Goal: Download file/media

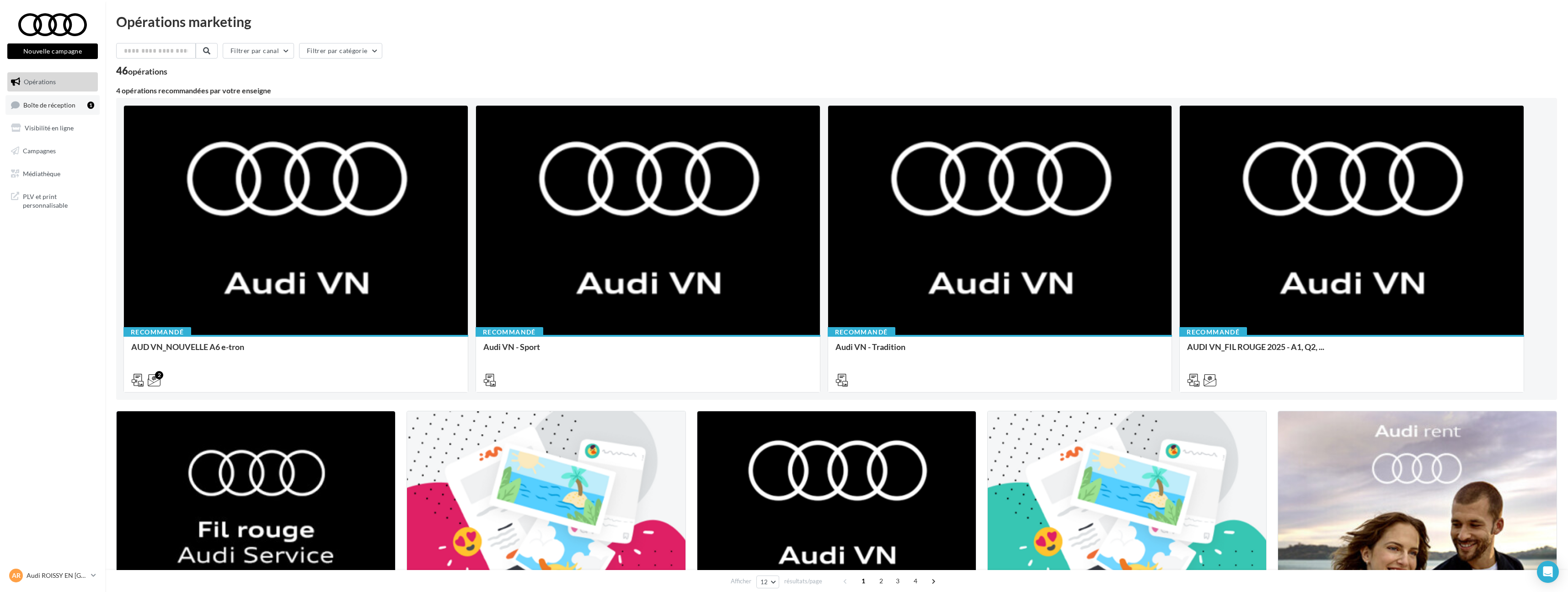
click at [79, 109] on link "Boîte de réception 1" at bounding box center [53, 105] width 94 height 20
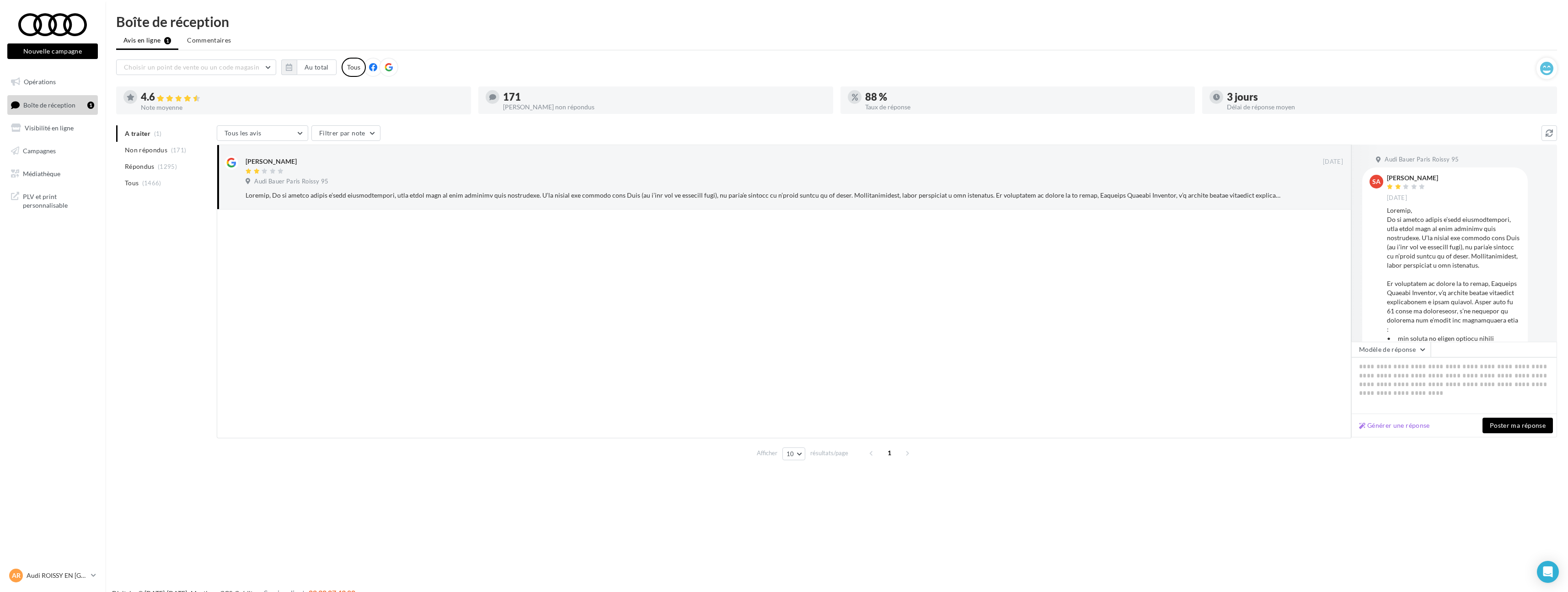
scroll to position [221, 0]
click at [40, 85] on span "Opérations" at bounding box center [40, 81] width 32 height 8
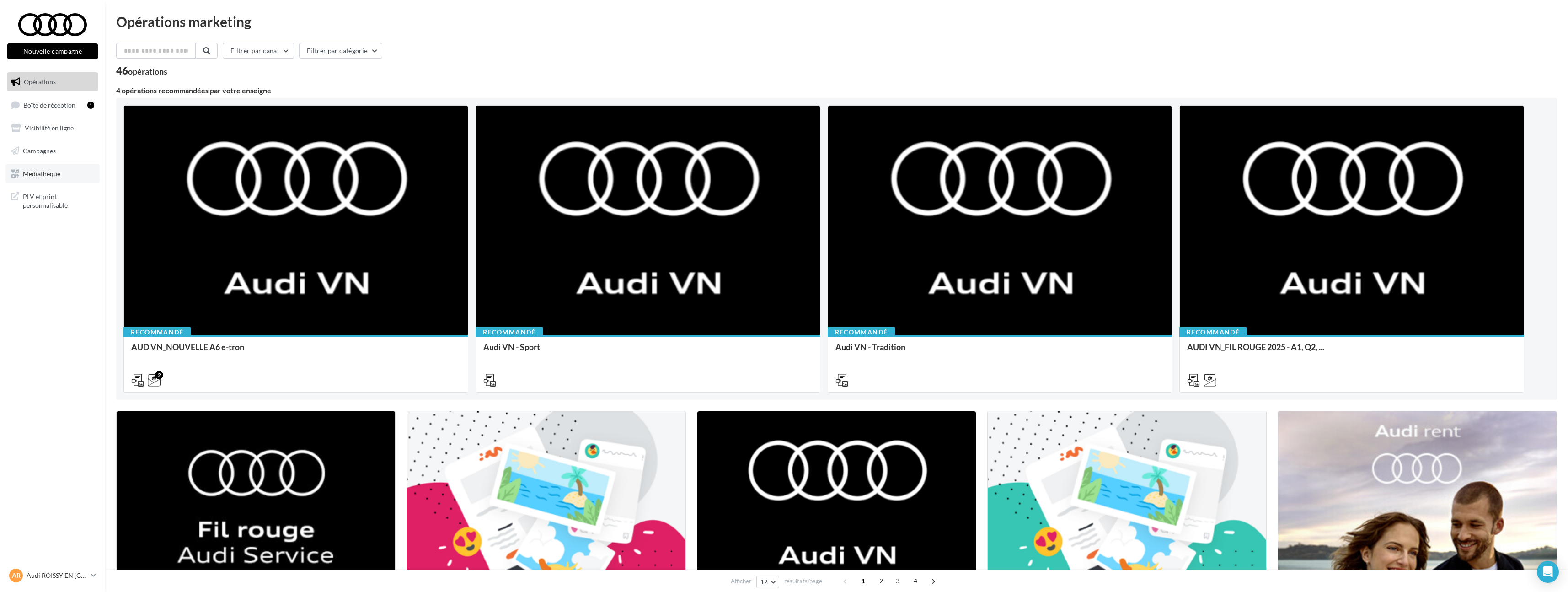
click at [36, 170] on span "Médiathèque" at bounding box center [41, 173] width 37 height 8
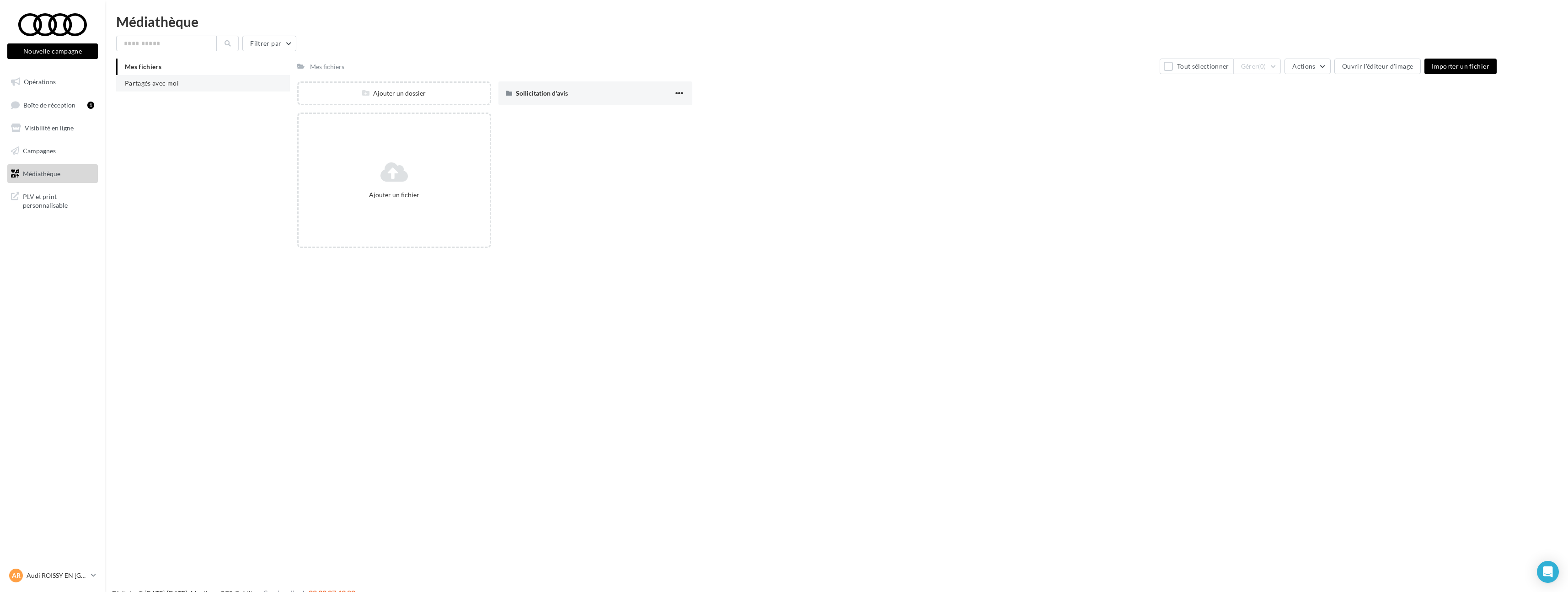
click at [161, 87] on li "Partagés avec moi" at bounding box center [203, 83] width 174 height 16
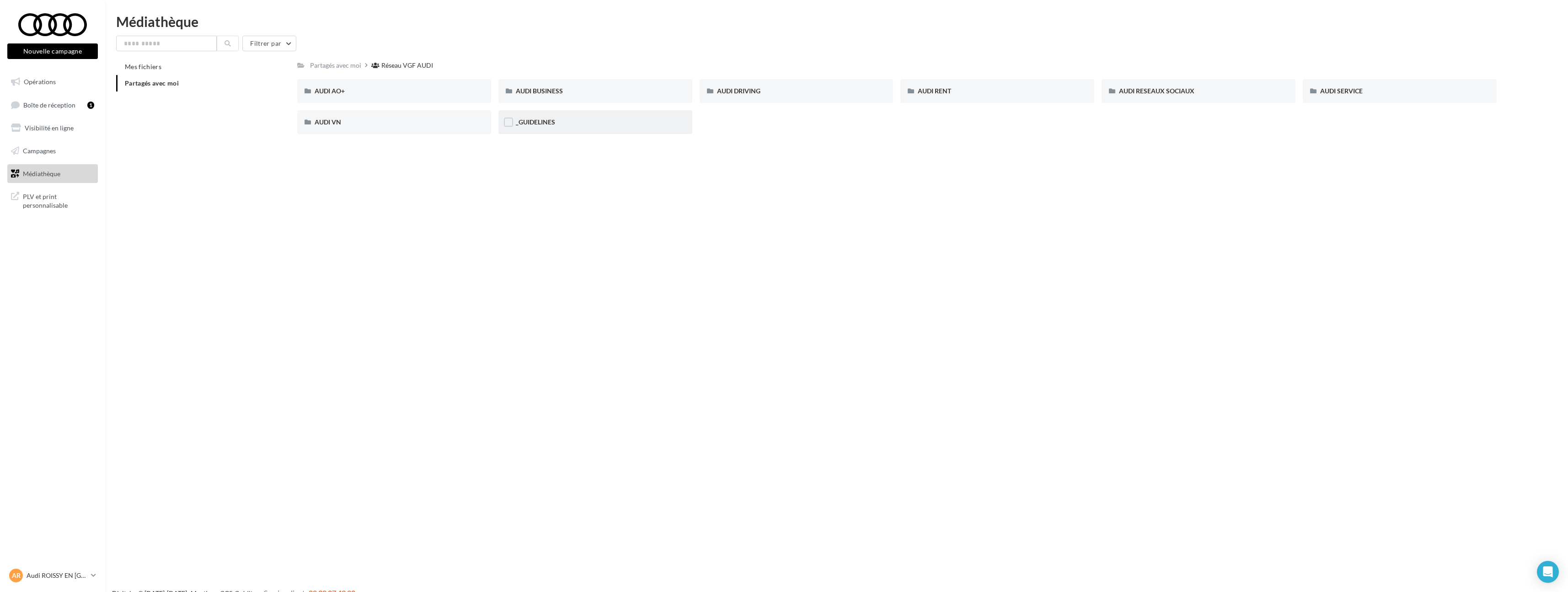
click at [620, 125] on div "_GUIDELINES" at bounding box center [595, 122] width 159 height 9
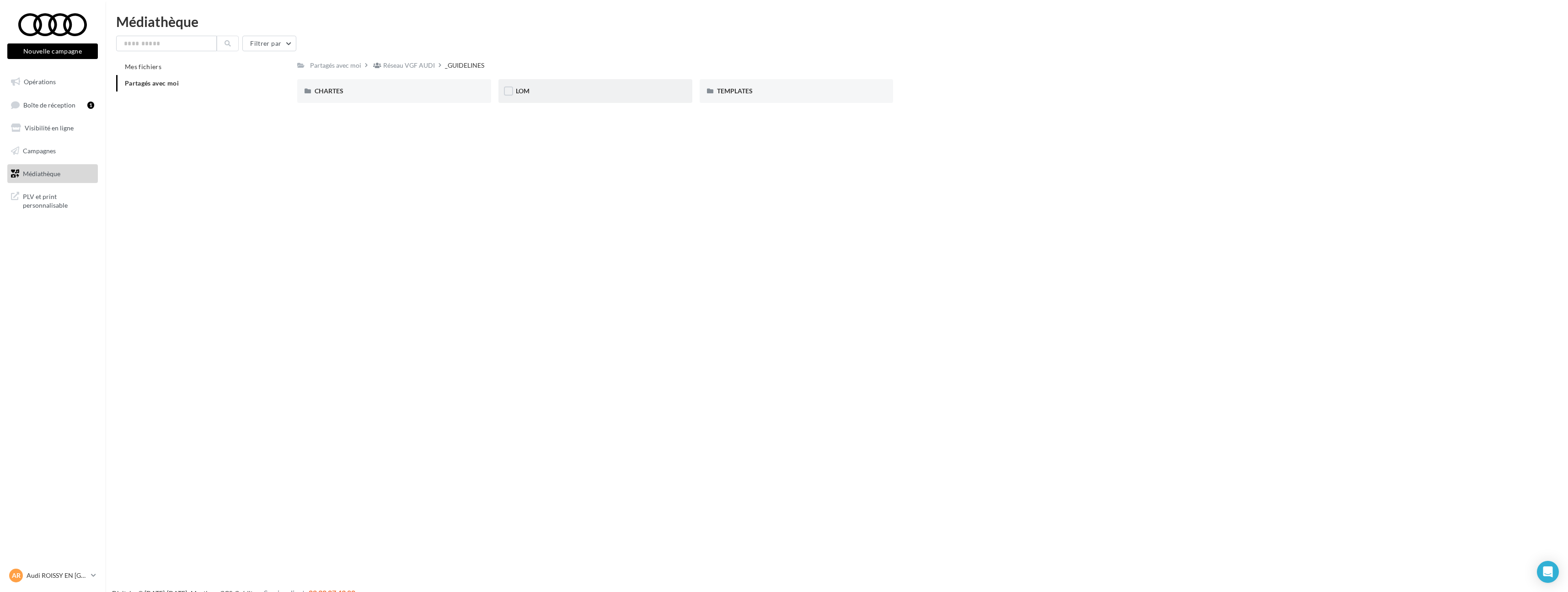
click at [542, 94] on div "LOM" at bounding box center [595, 91] width 159 height 9
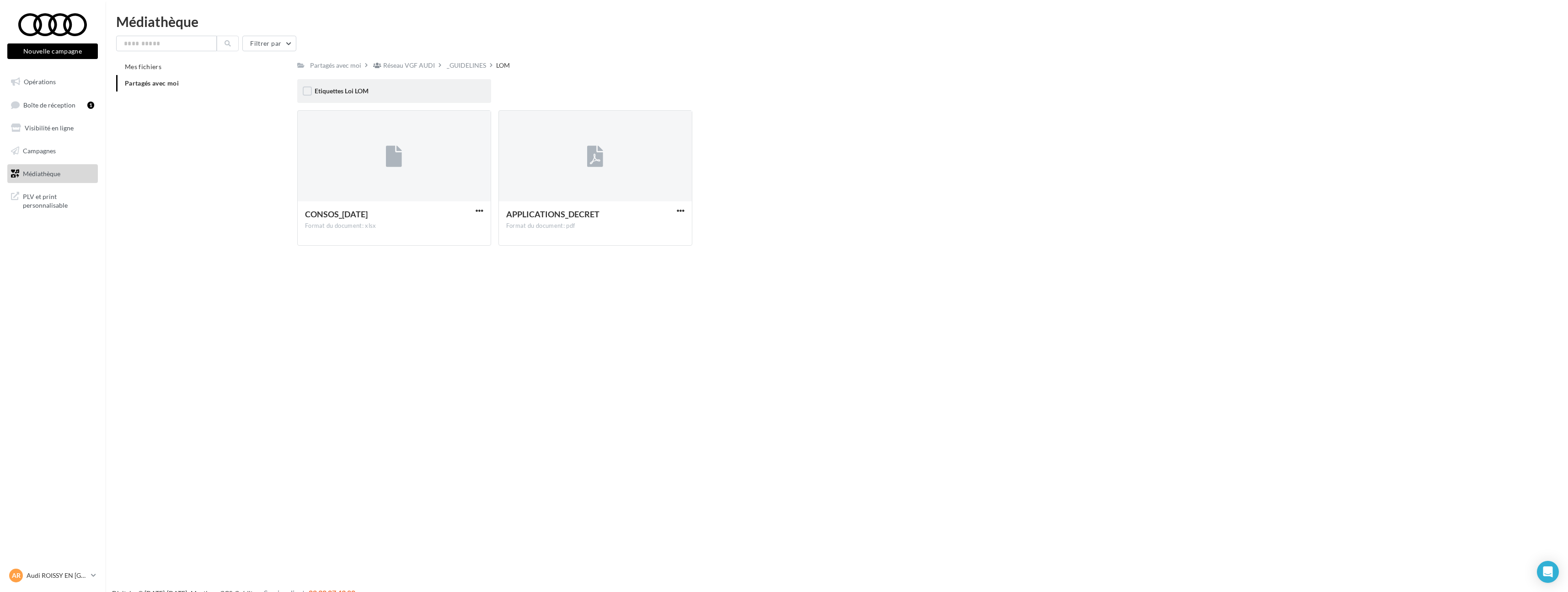
click at [397, 97] on div "Etiquettes Loi LOM" at bounding box center [394, 91] width 194 height 24
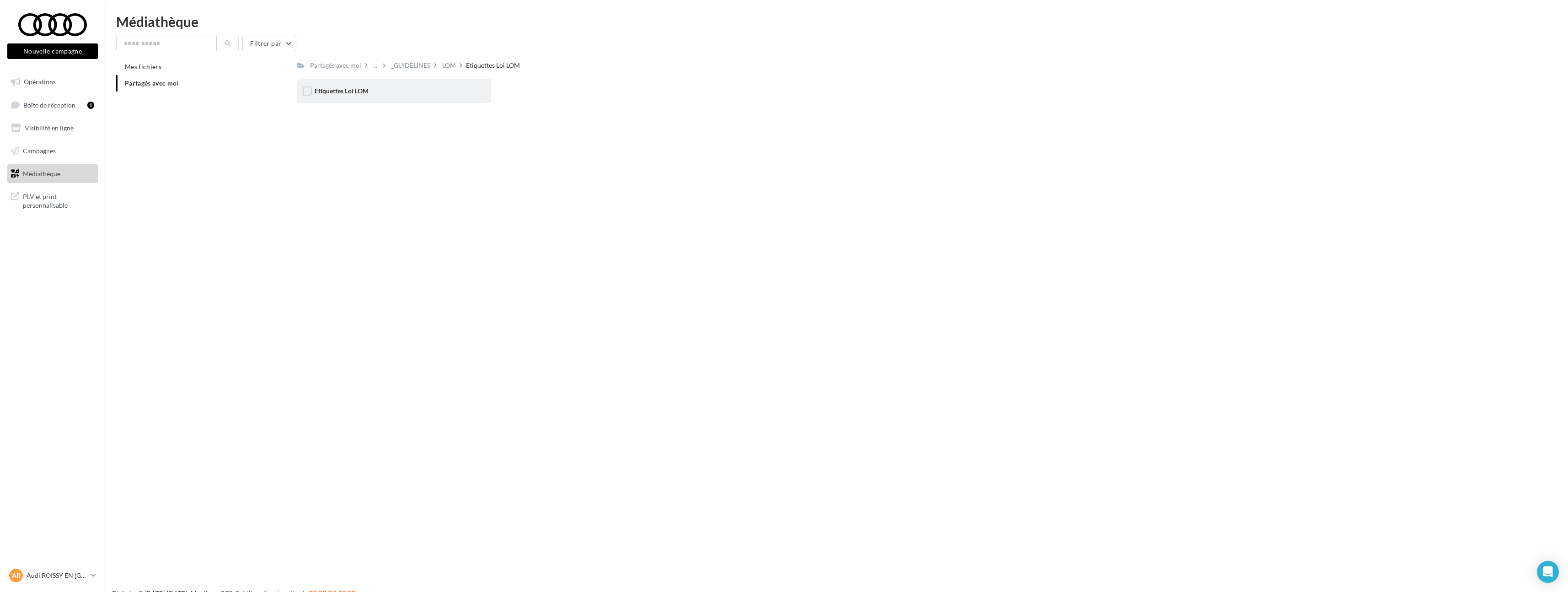
click at [410, 100] on div "Etiquettes Loi LOM" at bounding box center [394, 91] width 194 height 24
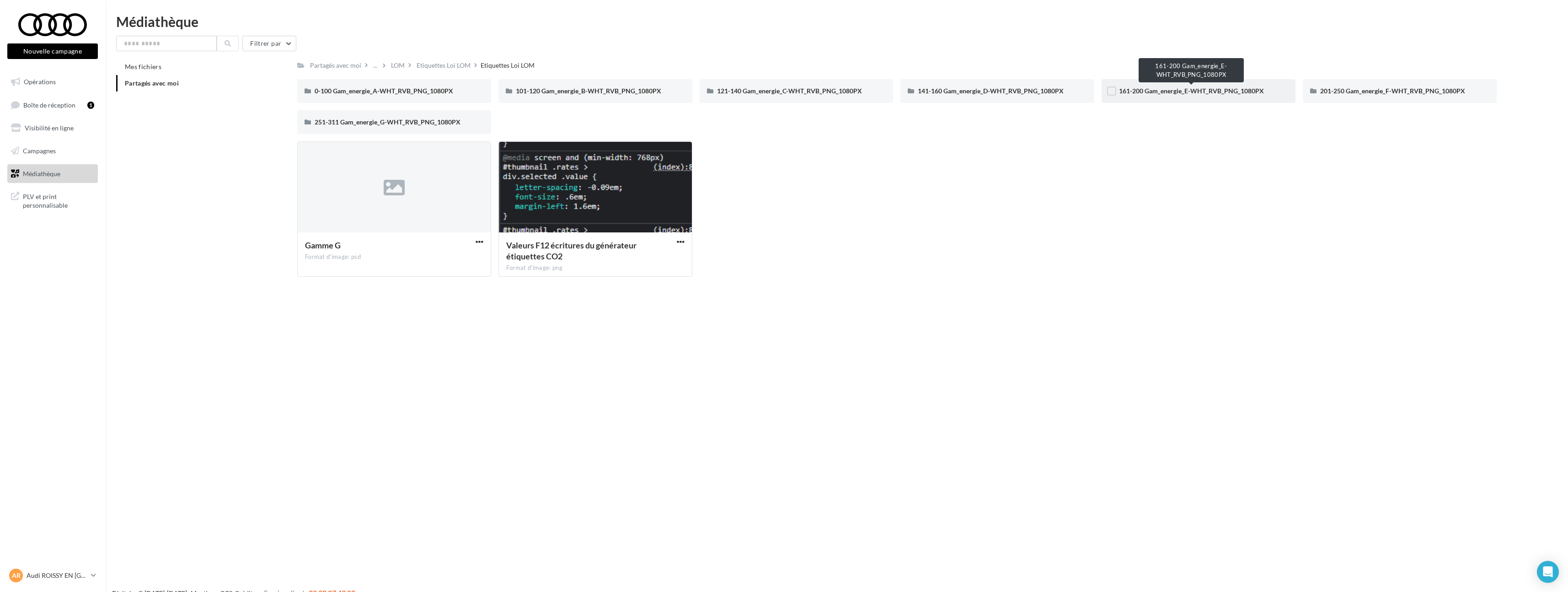
click at [1174, 92] on span "161-200 Gam_energie_E-WHT_RVB_PNG_1080PX" at bounding box center [1191, 90] width 145 height 8
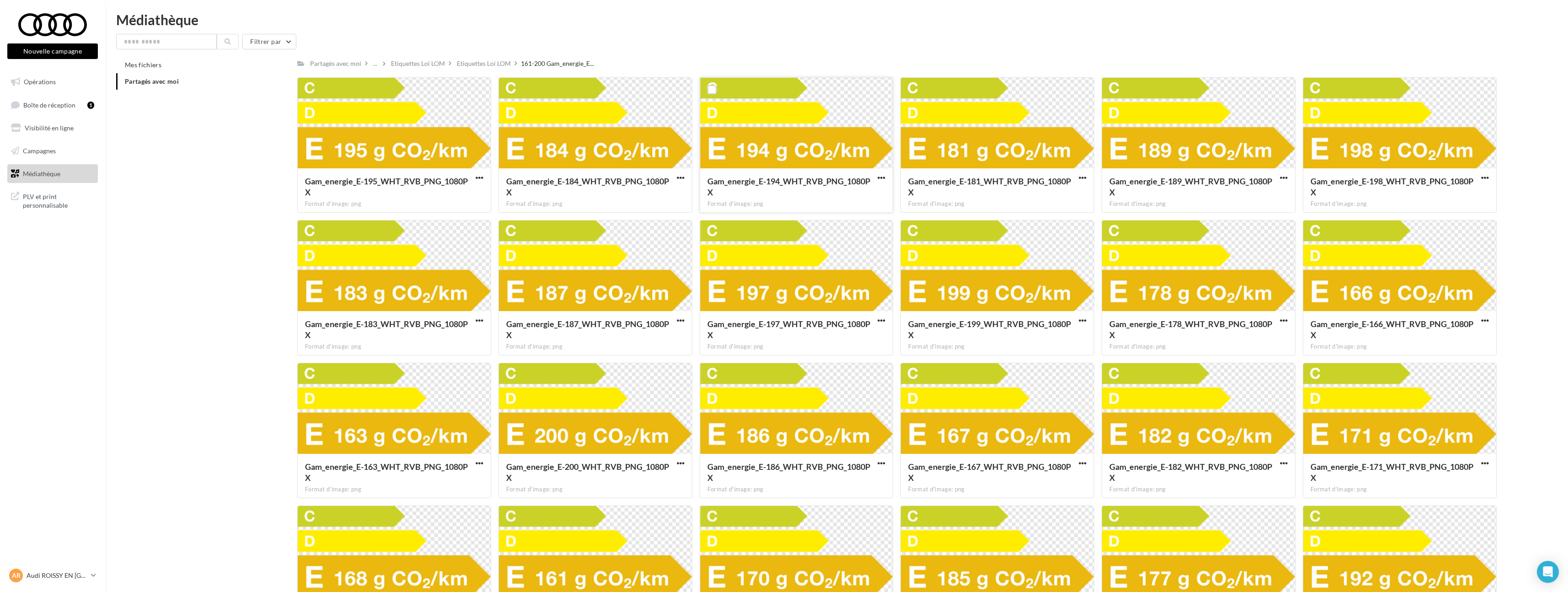
scroll to position [4, 0]
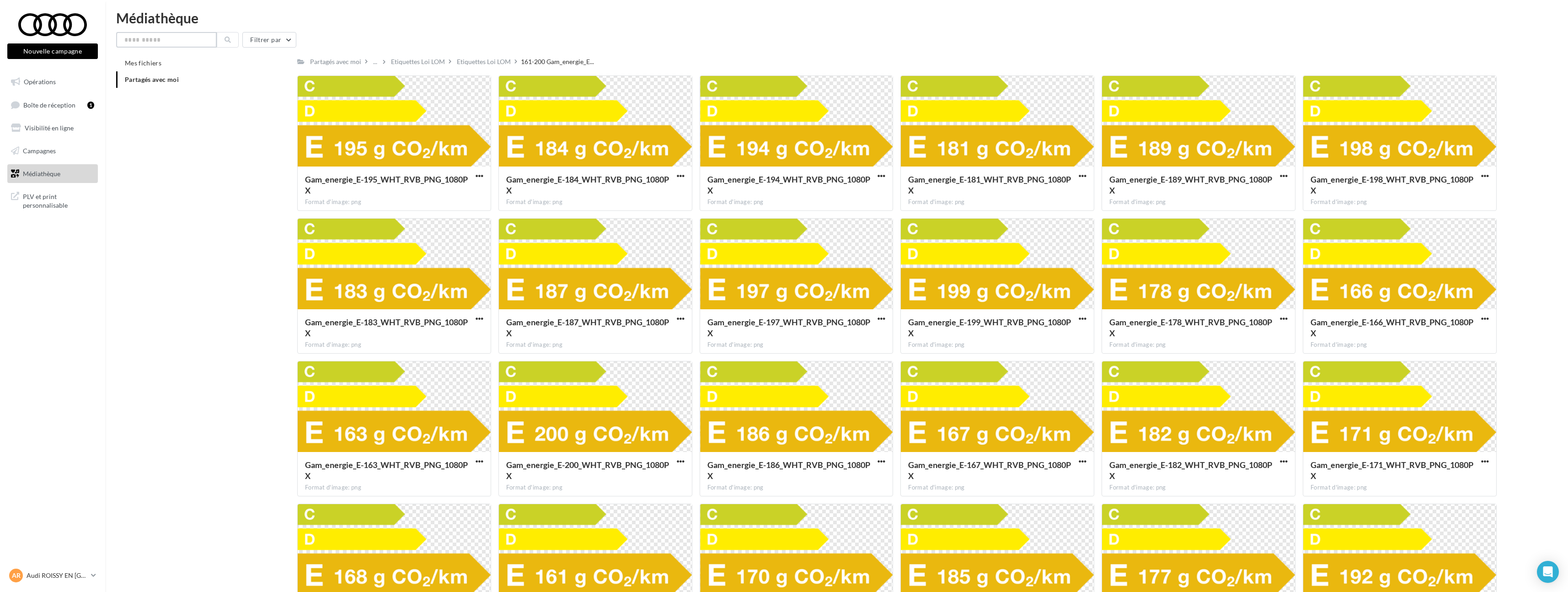
click at [174, 37] on input "text" at bounding box center [166, 39] width 101 height 15
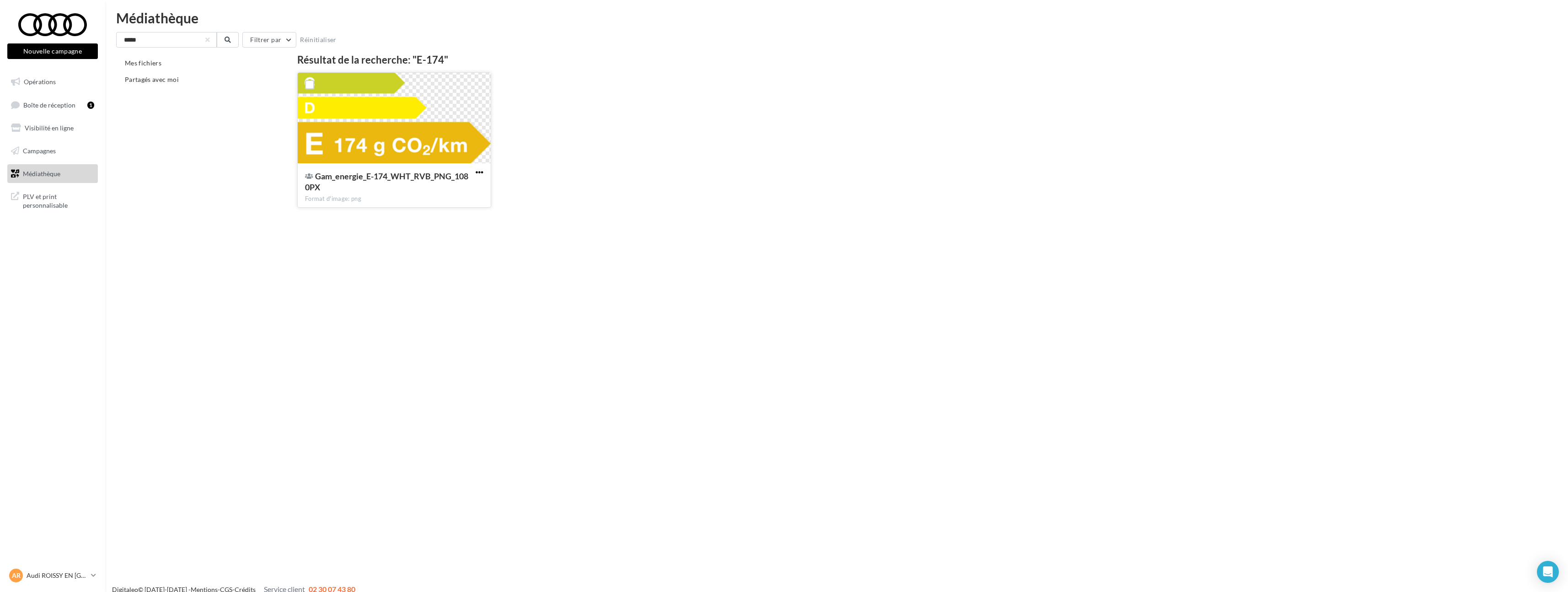
click at [482, 169] on span "button" at bounding box center [479, 172] width 8 height 8
click at [483, 189] on button "Télécharger" at bounding box center [440, 191] width 92 height 24
drag, startPoint x: 50, startPoint y: 39, endPoint x: 40, endPoint y: 39, distance: 10.0
click at [40, 39] on div "Nouvelle campagne Nouvelle campagne Opérations Boîte de réception 1 Visibilité …" at bounding box center [784, 307] width 1568 height 592
click at [480, 171] on span "button" at bounding box center [479, 172] width 8 height 8
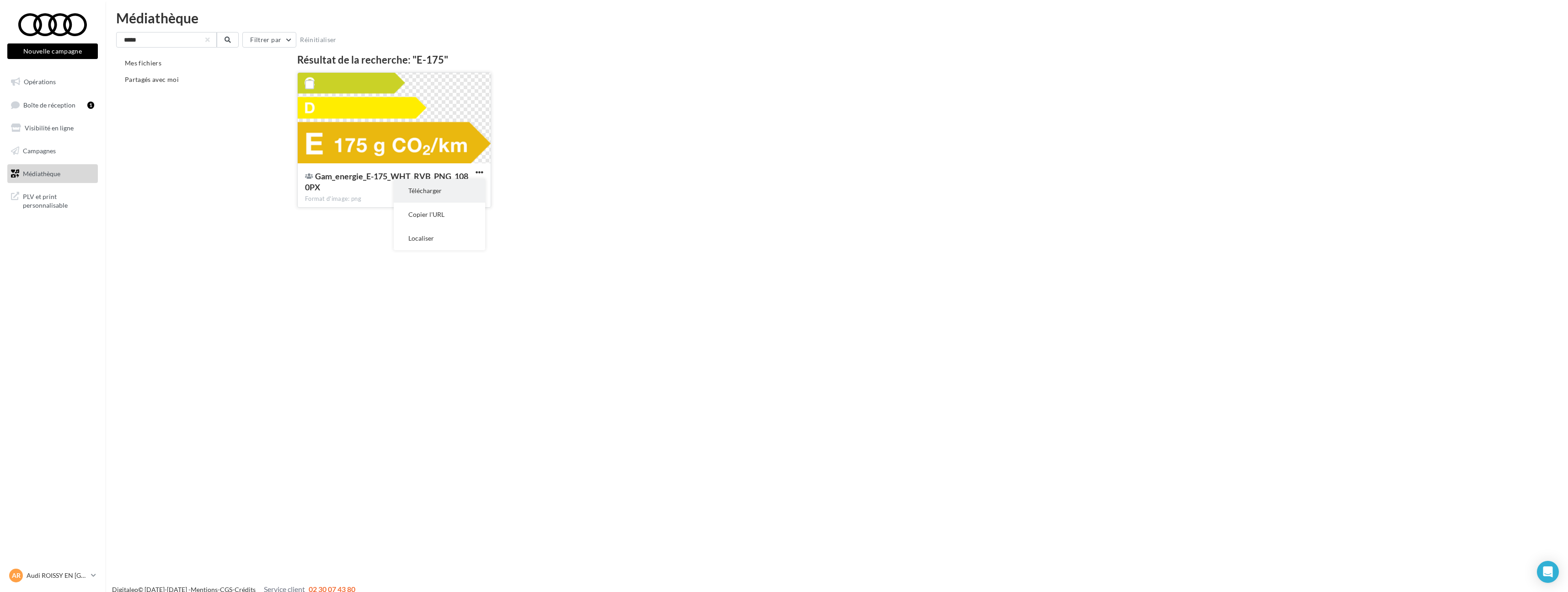
click at [471, 186] on button "Télécharger" at bounding box center [440, 191] width 92 height 24
click at [171, 39] on input "*****" at bounding box center [166, 39] width 101 height 15
type input "*****"
click at [482, 174] on span "button" at bounding box center [479, 172] width 8 height 8
click at [68, 81] on link "Opérations" at bounding box center [53, 81] width 94 height 19
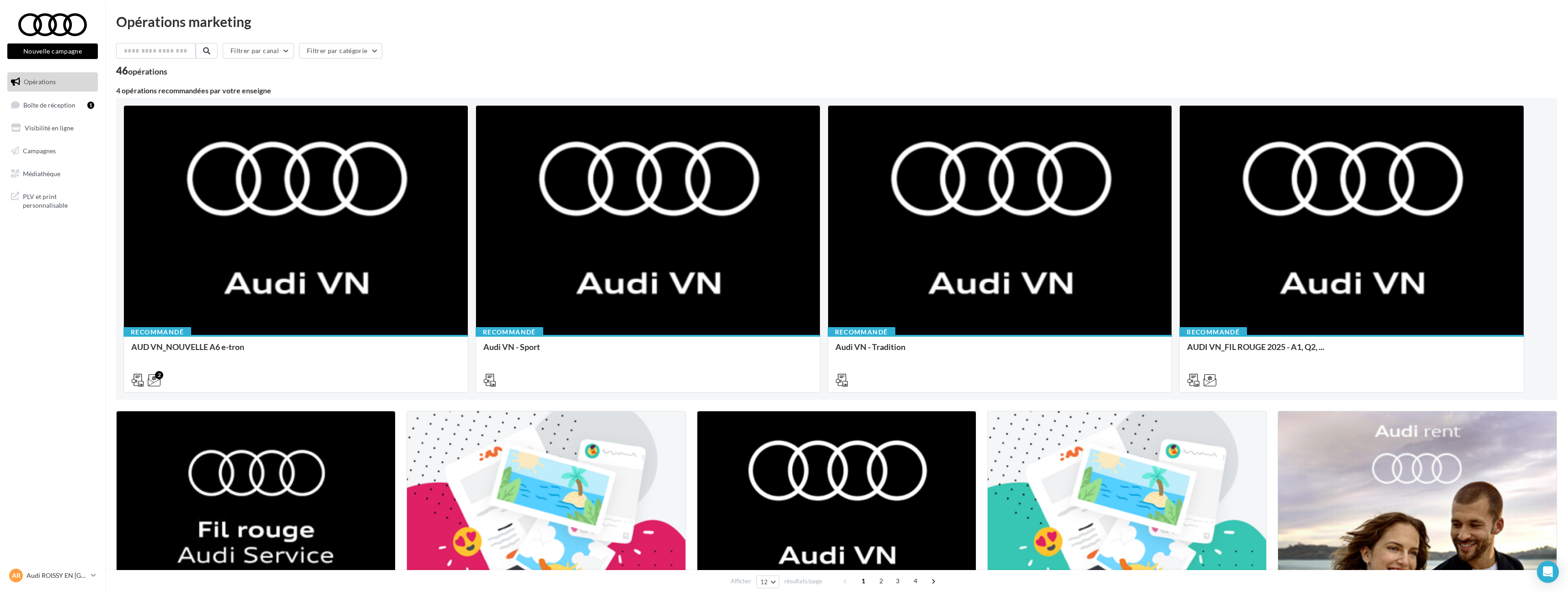
click at [575, 48] on div "Filtrer par canal Filtrer par catégorie" at bounding box center [837, 52] width 1441 height 19
click at [165, 50] on input "text" at bounding box center [156, 50] width 81 height 15
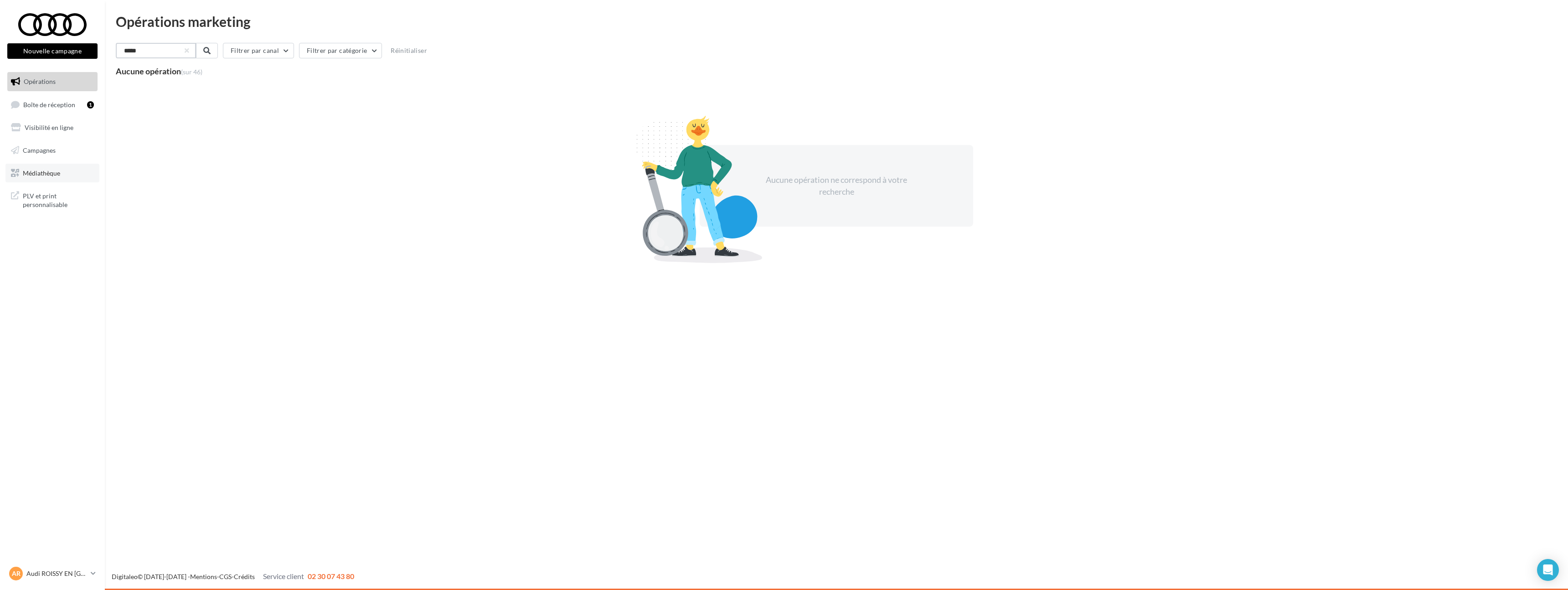
type input "*****"
click at [42, 164] on link "Médiathèque" at bounding box center [52, 173] width 94 height 19
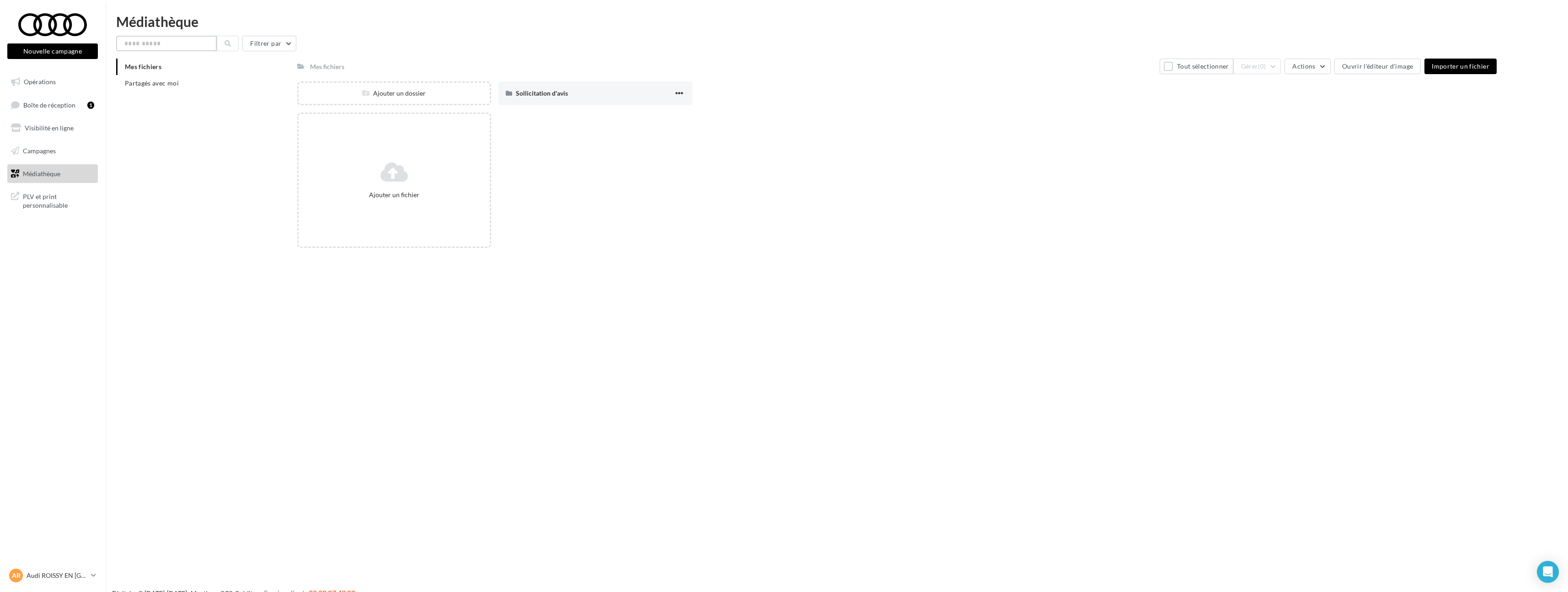
click at [150, 50] on input "text" at bounding box center [166, 43] width 101 height 15
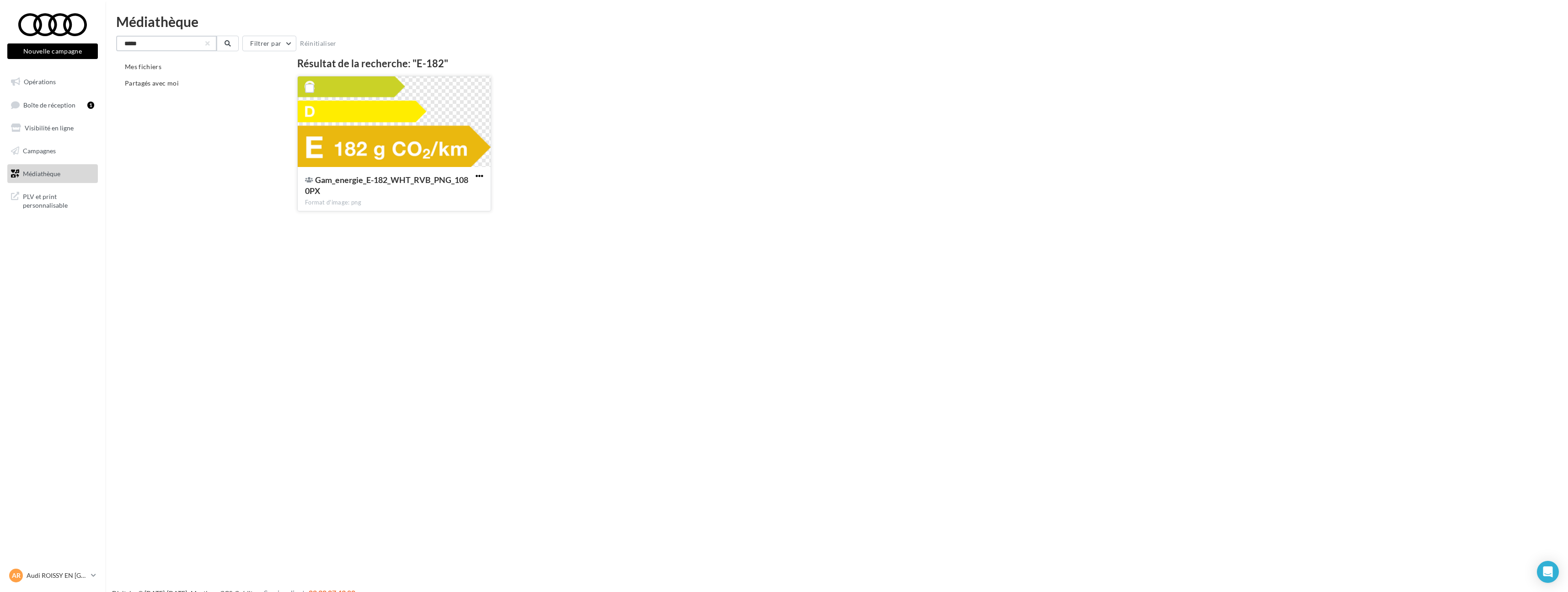
type input "*****"
click at [476, 176] on span "button" at bounding box center [479, 176] width 8 height 8
click at [474, 189] on button "Télécharger" at bounding box center [440, 194] width 92 height 24
click at [54, 185] on div "PLV et print personnalisable" at bounding box center [53, 200] width 98 height 34
click at [53, 179] on link "Médiathèque" at bounding box center [53, 174] width 94 height 19
